Goal: Task Accomplishment & Management: Use online tool/utility

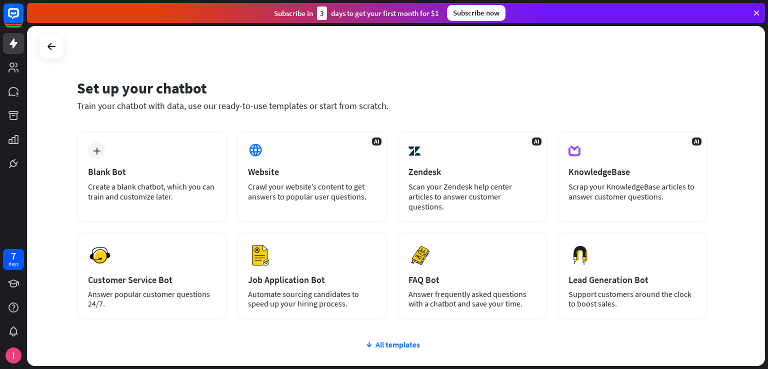
click at [482, 89] on div "Set up your chatbot" at bounding box center [392, 88] width 631 height 19
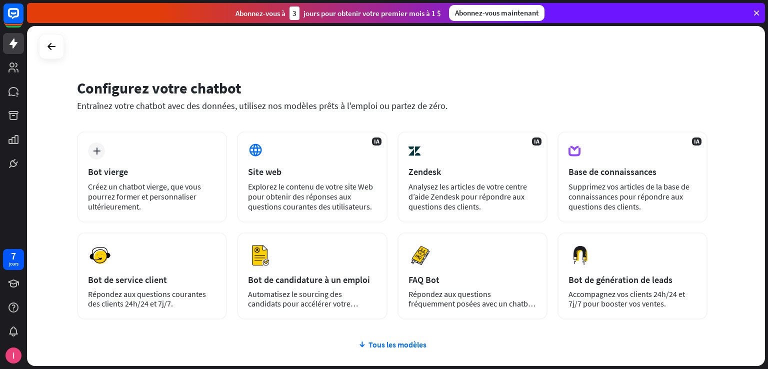
click at [546, 53] on div "Configurez votre chatbot Entraînez votre chatbot avec des données, utilisez nos…" at bounding box center [396, 196] width 738 height 340
click at [422, 347] on font "Tous les modèles" at bounding box center [398, 345] width 58 height 10
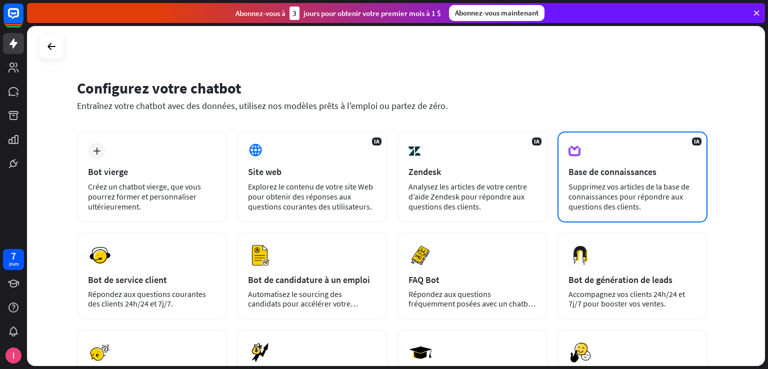
click at [584, 185] on font "Supprimez vos articles de la base de connaissances pour répondre aux questions …" at bounding box center [629, 197] width 121 height 30
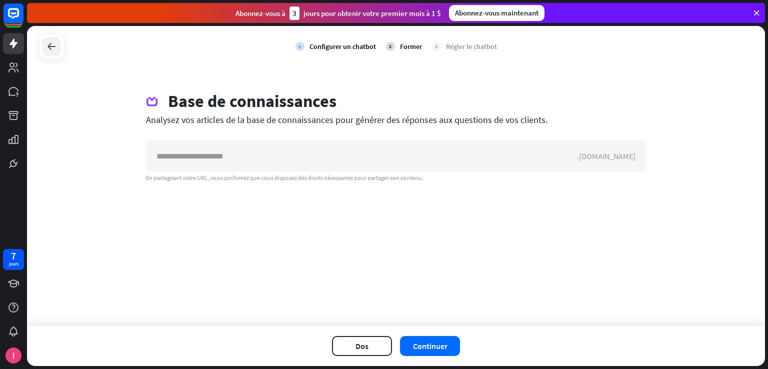
click at [51, 46] on icon at bounding box center [52, 47] width 12 height 12
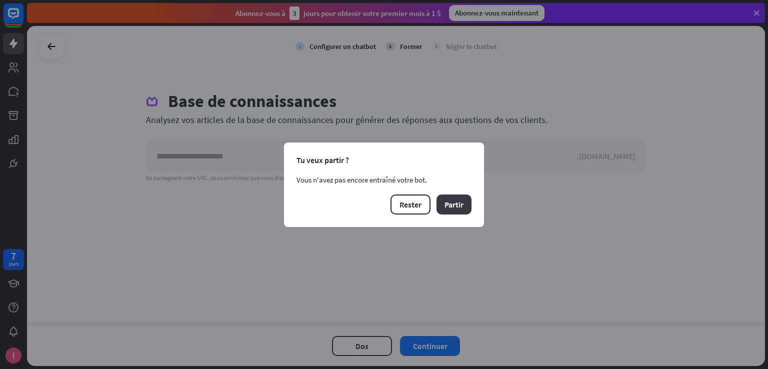
click at [446, 211] on button "Partir" at bounding box center [454, 205] width 35 height 20
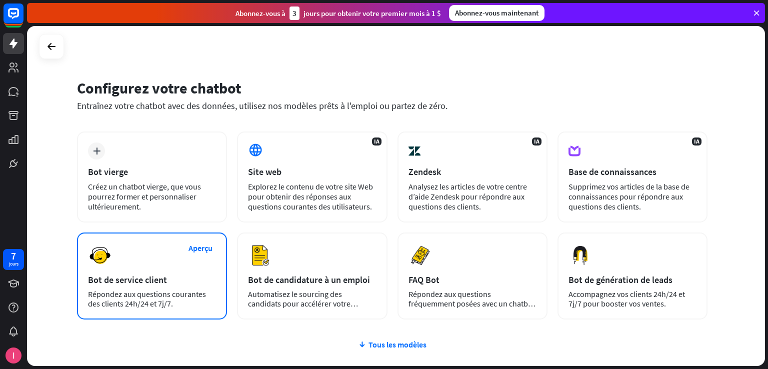
click at [178, 272] on div "Aperçu Bot de service client Répondez aux questions courantes des clients 24h/2…" at bounding box center [152, 276] width 150 height 87
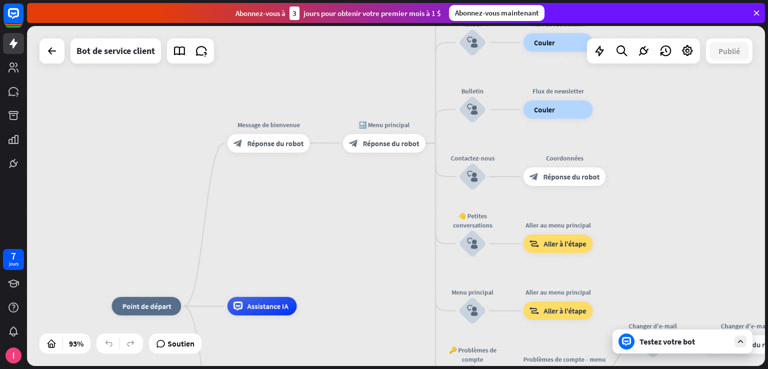
drag, startPoint x: 466, startPoint y: 111, endPoint x: 394, endPoint y: 219, distance: 129.7
click at [394, 219] on div "maison_2 Point de départ Message de bienvenue block_bot_response Réponse du rob…" at bounding box center [396, 196] width 738 height 340
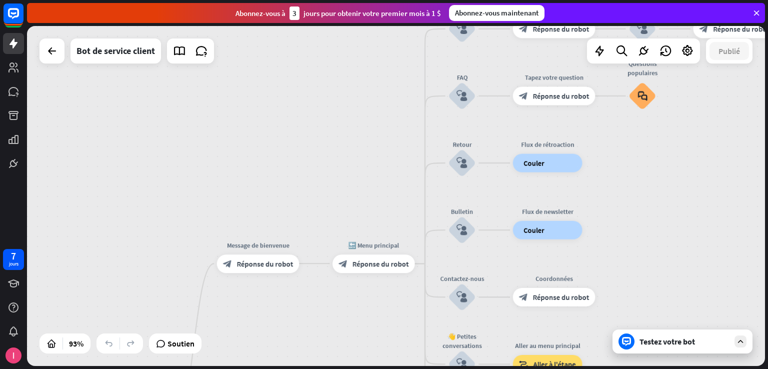
drag, startPoint x: 386, startPoint y: 208, endPoint x: 375, endPoint y: 329, distance: 121.0
click at [375, 329] on div "maison_2 Point de départ Message de bienvenue block_bot_response Réponse du rob…" at bounding box center [396, 196] width 738 height 340
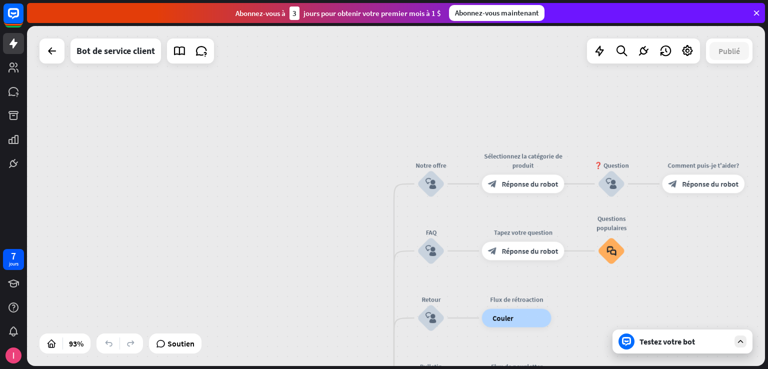
drag, startPoint x: 334, startPoint y: 166, endPoint x: 290, endPoint y: 316, distance: 156.1
click at [290, 316] on div "maison_2 Point de départ Message de bienvenue block_bot_response Réponse du rob…" at bounding box center [396, 196] width 738 height 340
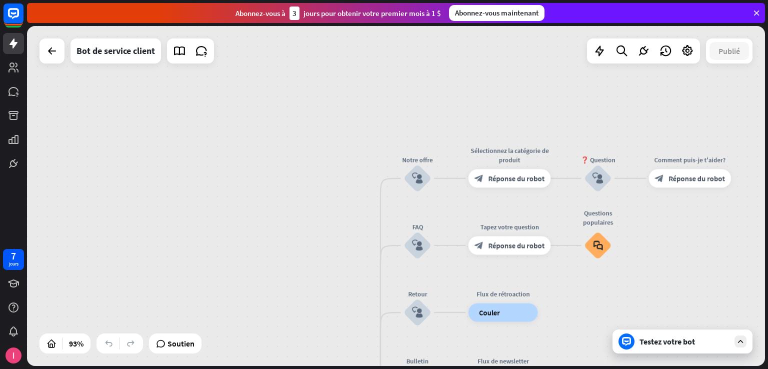
click at [290, 316] on div "maison_2 Point de départ Message de bienvenue block_bot_response Réponse du rob…" at bounding box center [396, 196] width 738 height 340
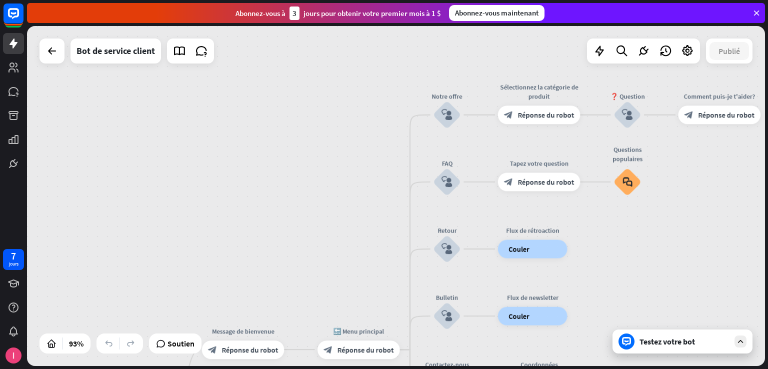
drag, startPoint x: 320, startPoint y: 213, endPoint x: 350, endPoint y: 150, distance: 70.1
click at [350, 150] on div "maison_2 Point de départ Message de bienvenue block_bot_response Réponse du rob…" at bounding box center [396, 196] width 738 height 340
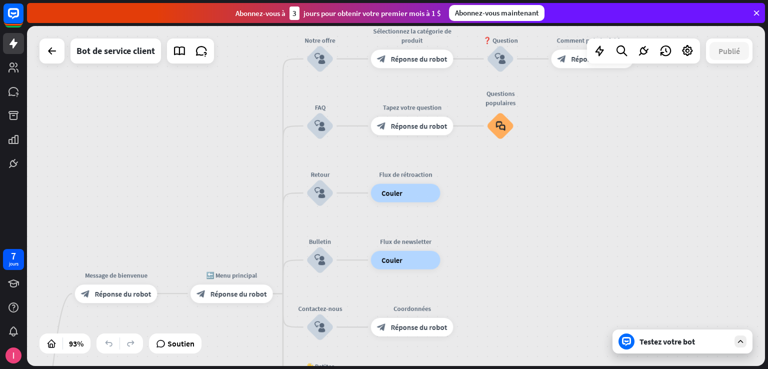
drag, startPoint x: 620, startPoint y: 251, endPoint x: 493, endPoint y: 195, distance: 138.9
click at [493, 195] on div "maison_2 Point de départ Message de bienvenue block_bot_response Réponse du rob…" at bounding box center [396, 196] width 738 height 340
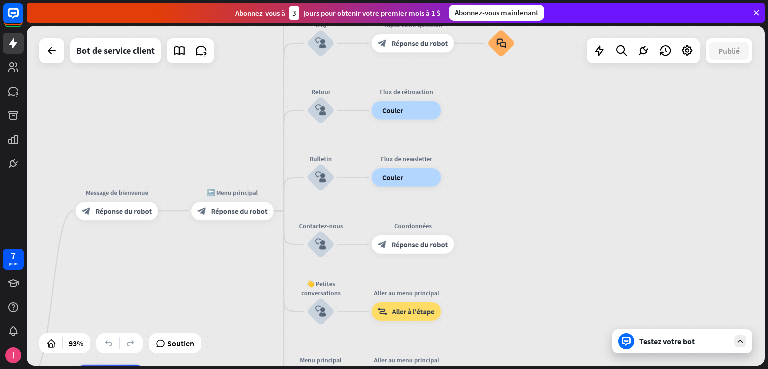
drag, startPoint x: 507, startPoint y: 239, endPoint x: 508, endPoint y: 156, distance: 82.5
click at [508, 156] on div "maison_2 Point de départ Message de bienvenue block_bot_response Réponse du rob…" at bounding box center [396, 196] width 738 height 340
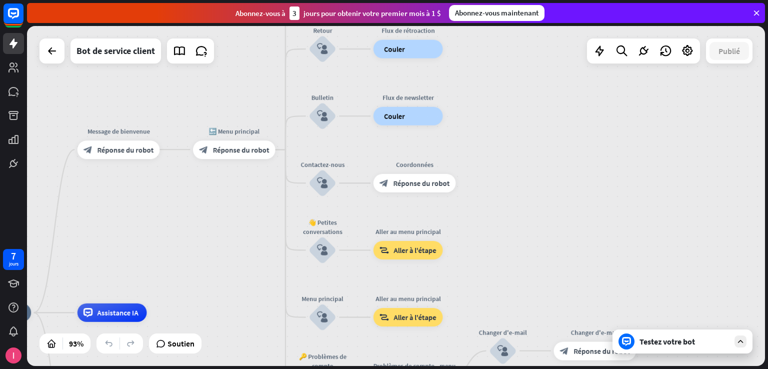
drag, startPoint x: 514, startPoint y: 202, endPoint x: 515, endPoint y: 141, distance: 61.5
click at [515, 141] on div "maison_2 Point de départ Message de bienvenue block_bot_response Réponse du rob…" at bounding box center [396, 196] width 738 height 340
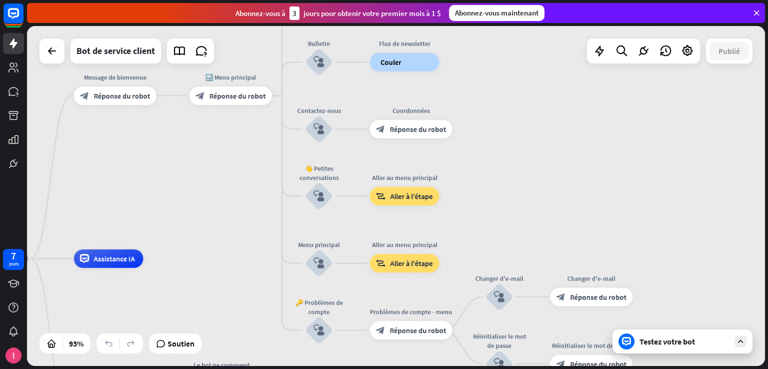
drag, startPoint x: 524, startPoint y: 197, endPoint x: 521, endPoint y: 142, distance: 54.6
click at [521, 142] on div "maison_2 Point de départ Message de bienvenue block_bot_response Réponse du rob…" at bounding box center [396, 196] width 738 height 340
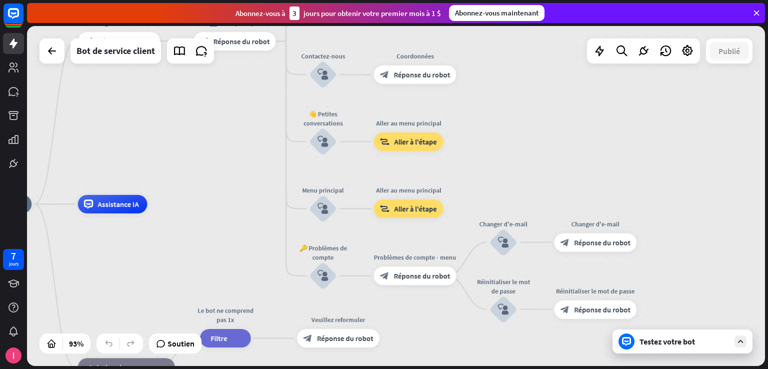
drag, startPoint x: 522, startPoint y: 195, endPoint x: 526, endPoint y: 141, distance: 54.2
click at [526, 141] on div "maison_2 Point de départ Message de bienvenue block_bot_response Réponse du rob…" at bounding box center [396, 196] width 738 height 340
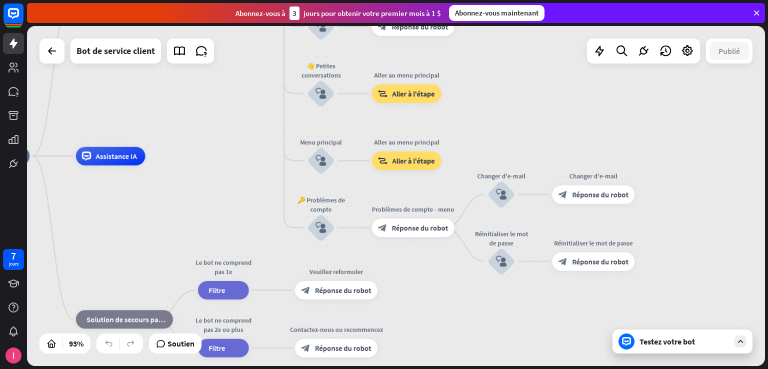
drag, startPoint x: 528, startPoint y: 157, endPoint x: 526, endPoint y: 109, distance: 48.1
click at [526, 109] on div "maison_2 Point de départ Message de bienvenue block_bot_response Réponse du rob…" at bounding box center [396, 196] width 738 height 340
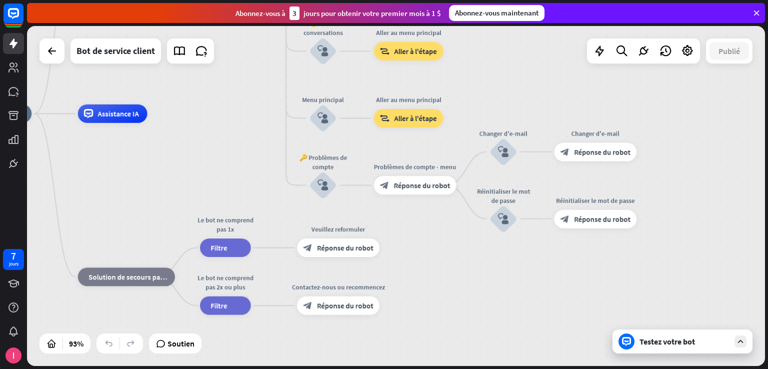
drag, startPoint x: 535, startPoint y: 110, endPoint x: 537, endPoint y: 67, distance: 42.6
click at [537, 67] on div "maison_2 Point de départ Message de bienvenue block_bot_response Réponse du rob…" at bounding box center [396, 196] width 738 height 340
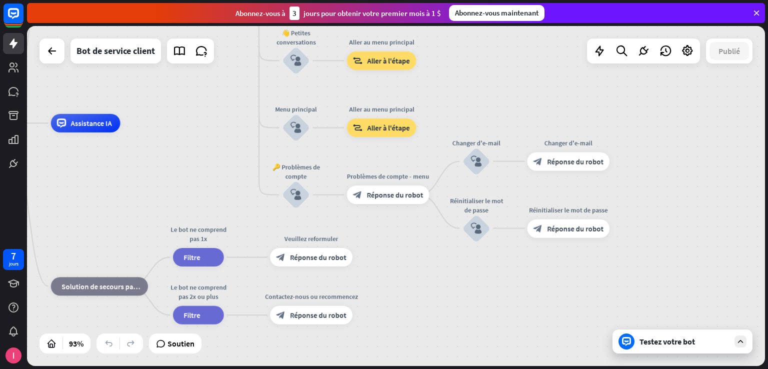
drag, startPoint x: 541, startPoint y: 76, endPoint x: 514, endPoint y: 85, distance: 28.6
click at [514, 85] on div "maison_2 Point de départ Message de bienvenue block_bot_response Réponse du rob…" at bounding box center [396, 196] width 738 height 340
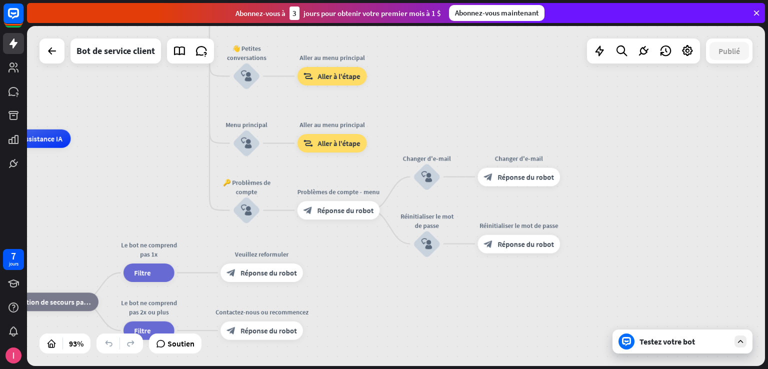
drag, startPoint x: 514, startPoint y: 85, endPoint x: 465, endPoint y: 101, distance: 51.9
click at [465, 101] on div "maison_2 Point de départ Message de bienvenue block_bot_response Réponse du rob…" at bounding box center [396, 196] width 738 height 340
click at [738, 340] on icon at bounding box center [740, 341] width 9 height 9
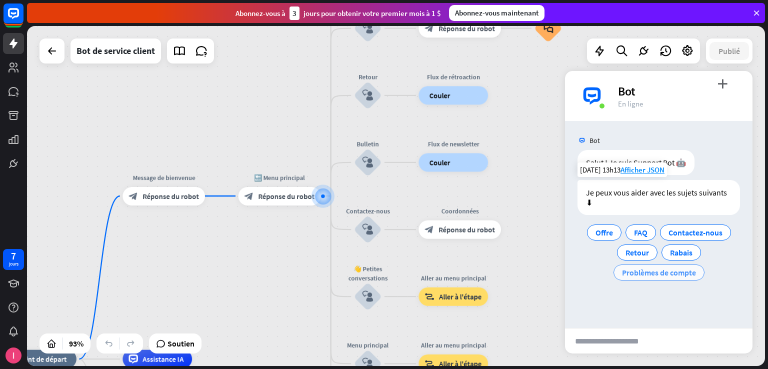
click at [659, 271] on font "Problèmes de compte" at bounding box center [659, 273] width 74 height 10
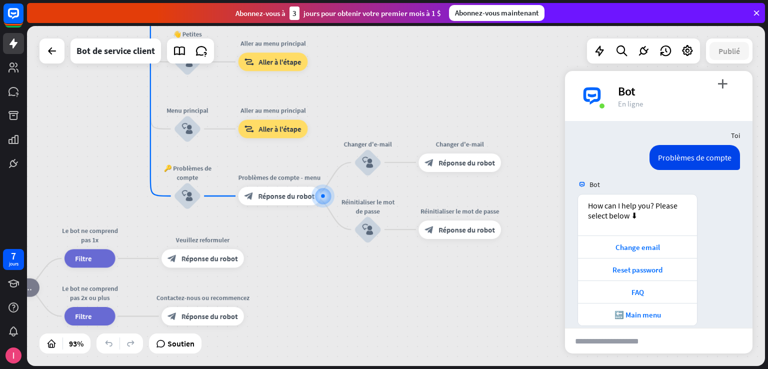
scroll to position [107, 0]
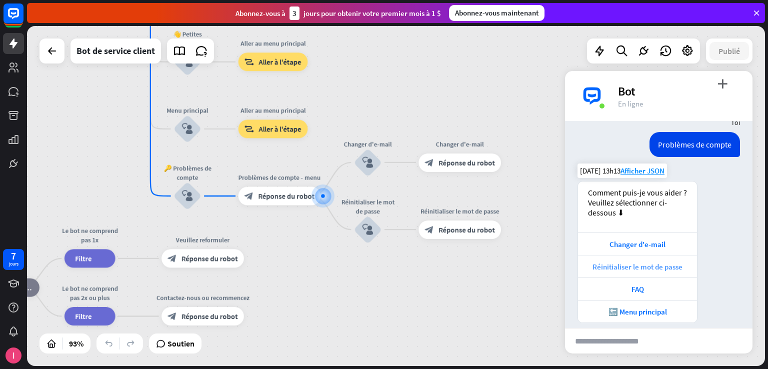
click at [648, 267] on font "Réinitialiser le mot de passe" at bounding box center [638, 267] width 90 height 10
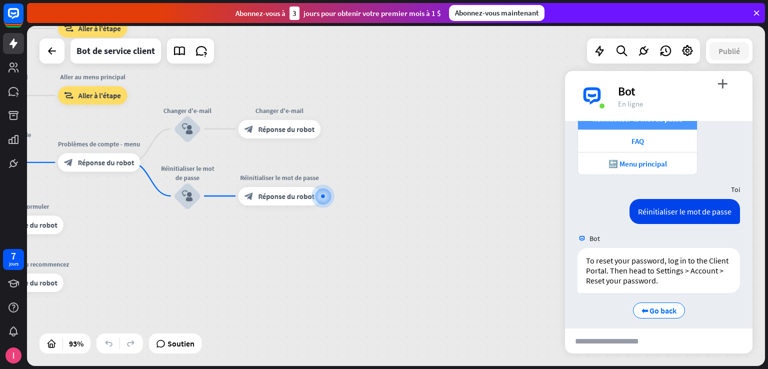
scroll to position [262, 0]
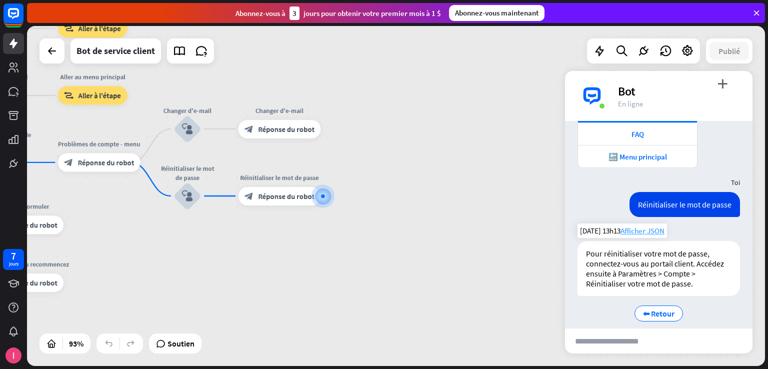
click at [652, 231] on font "Afficher JSON" at bounding box center [643, 231] width 44 height 10
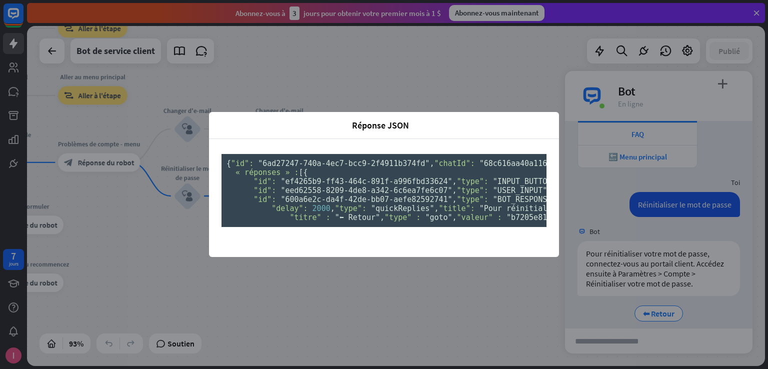
scroll to position [223, 0]
click at [608, 247] on div "Réponse JSON fermer { "id": "6ad27247-740a-4ec7-bcc9-2f4911b374fd" , "chatId": …" at bounding box center [384, 184] width 768 height 369
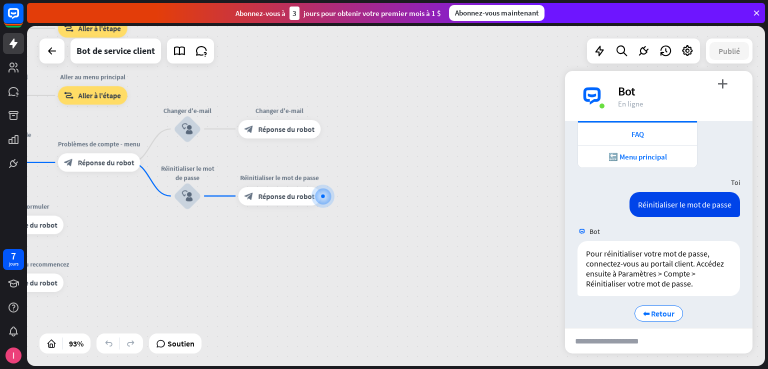
click at [623, 334] on input "text" at bounding box center [610, 341] width 90 height 25
type input "**"
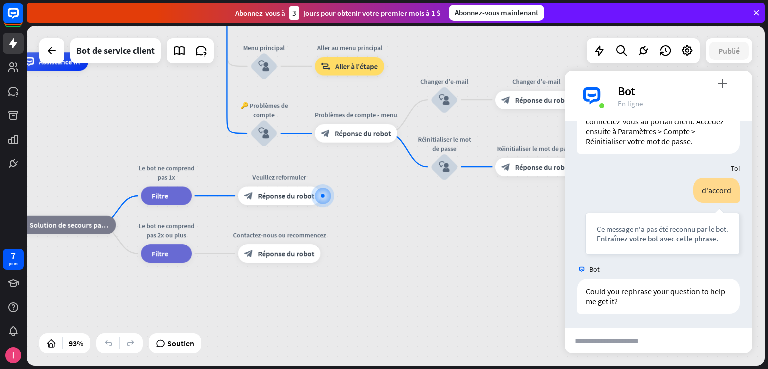
scroll to position [414, 0]
click at [624, 335] on input "text" at bounding box center [610, 341] width 90 height 25
type input "**********"
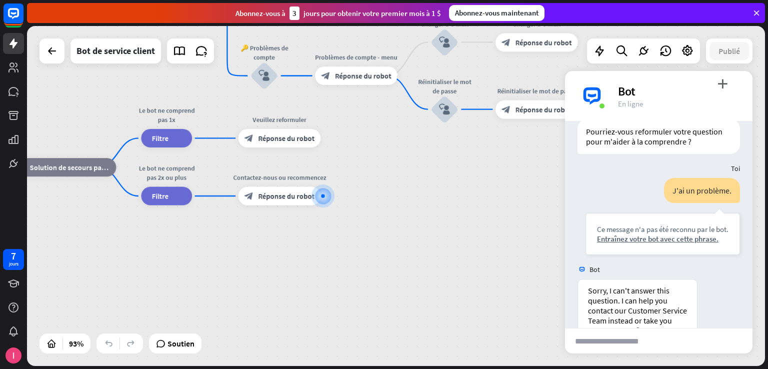
scroll to position [665, 0]
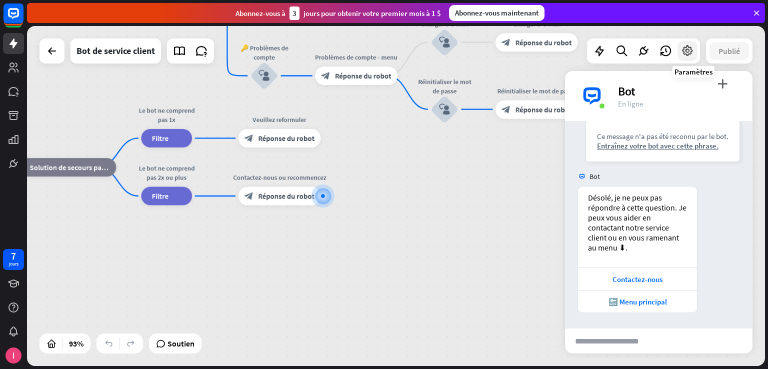
click at [693, 53] on icon at bounding box center [687, 51] width 13 height 13
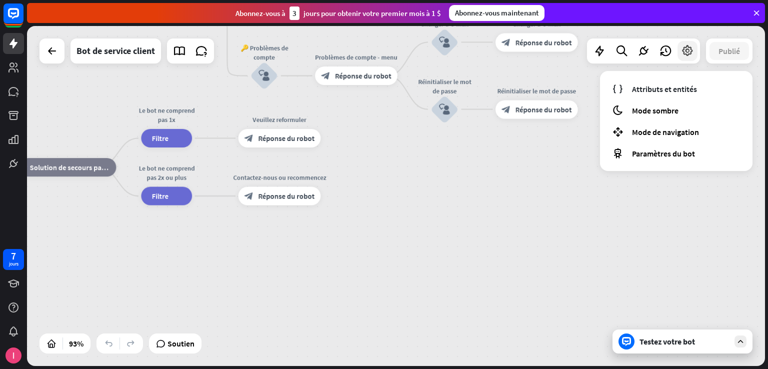
click at [693, 53] on icon at bounding box center [687, 51] width 13 height 13
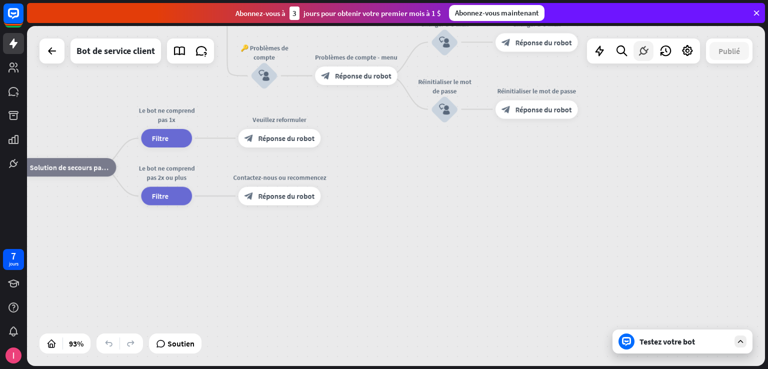
click at [643, 54] on icon at bounding box center [643, 51] width 13 height 13
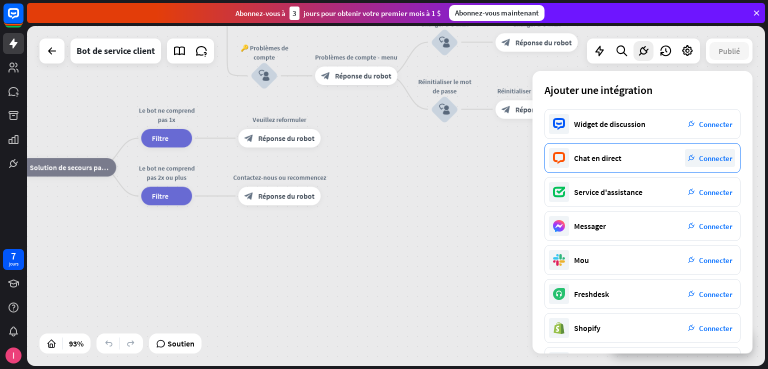
click at [722, 158] on font "Connecter" at bounding box center [716, 159] width 34 height 10
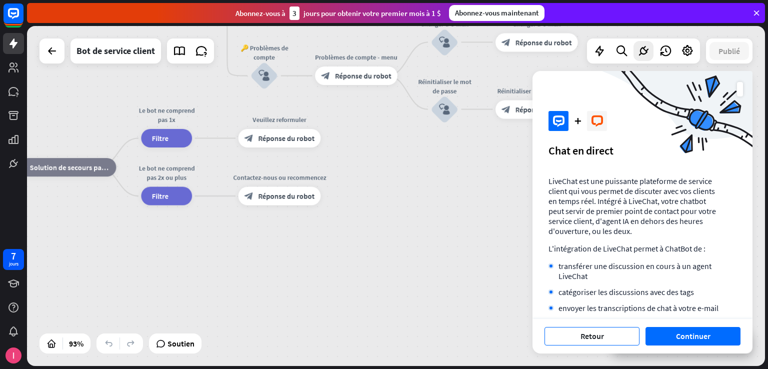
click at [612, 339] on button "Retour" at bounding box center [592, 336] width 95 height 19
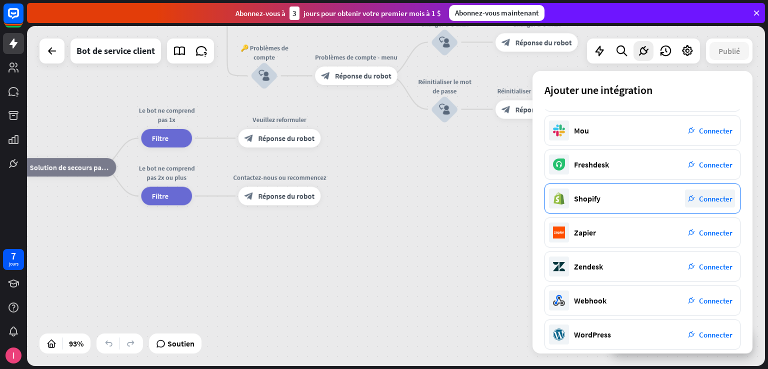
scroll to position [138, 0]
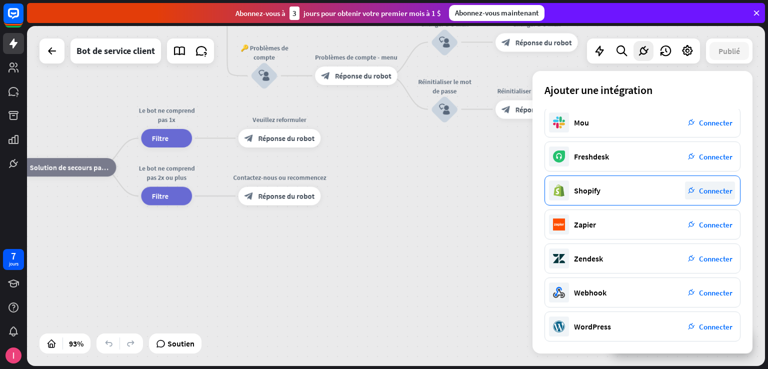
click at [620, 314] on div "WordPress plug_integration Connecter" at bounding box center [643, 327] width 196 height 30
